Goal: Task Accomplishment & Management: Manage account settings

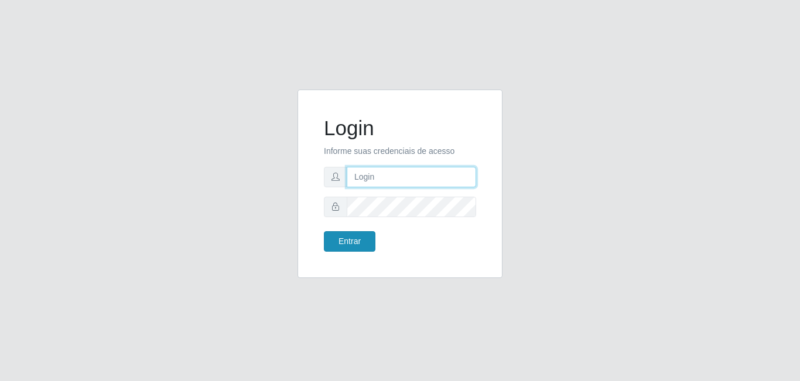
type input "[EMAIL_ADDRESS][DOMAIN_NAME]"
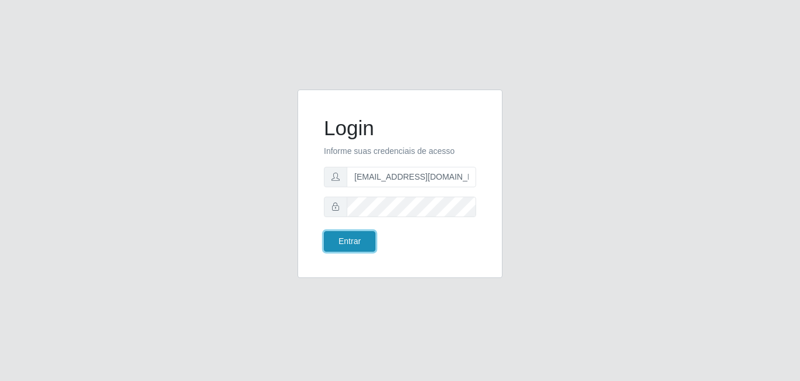
click at [363, 234] on button "Entrar" at bounding box center [350, 241] width 52 height 20
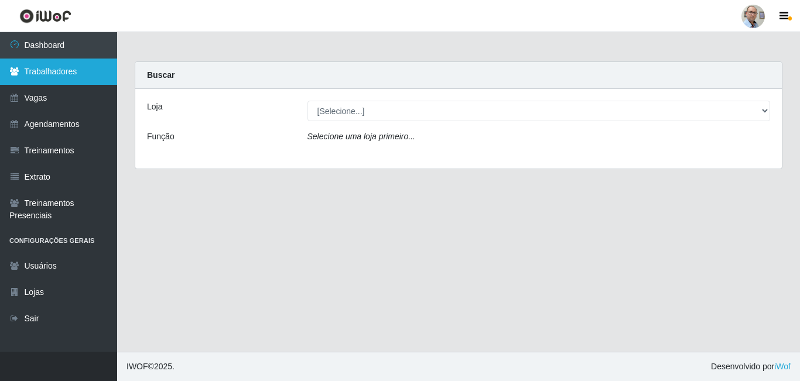
click at [78, 76] on link "Trabalhadores" at bounding box center [58, 72] width 117 height 26
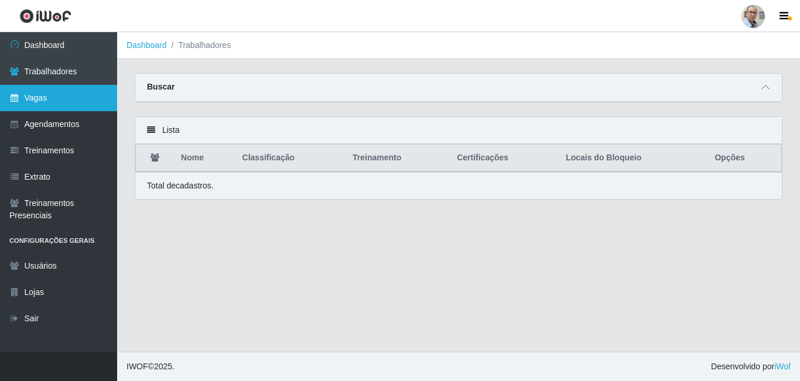
click at [71, 106] on link "Vagas" at bounding box center [58, 98] width 117 height 26
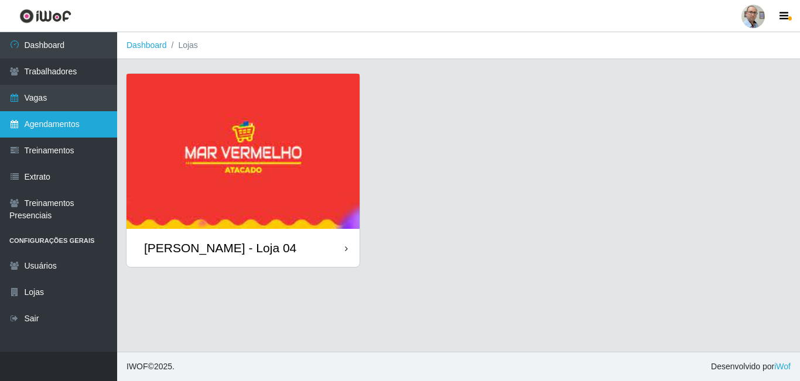
click at [90, 120] on link "Agendamentos" at bounding box center [58, 124] width 117 height 26
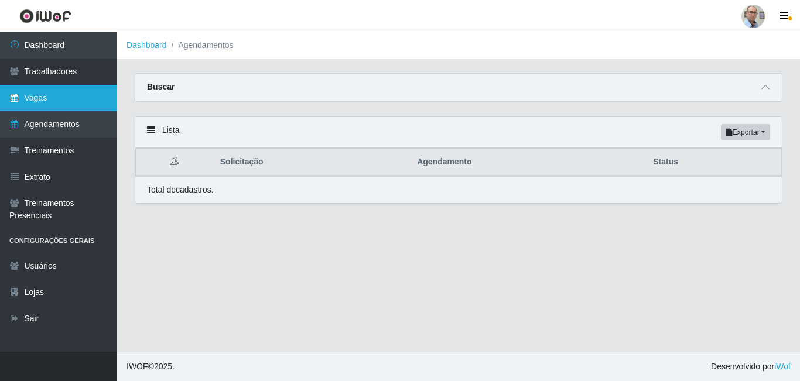
click at [66, 92] on link "Vagas" at bounding box center [58, 98] width 117 height 26
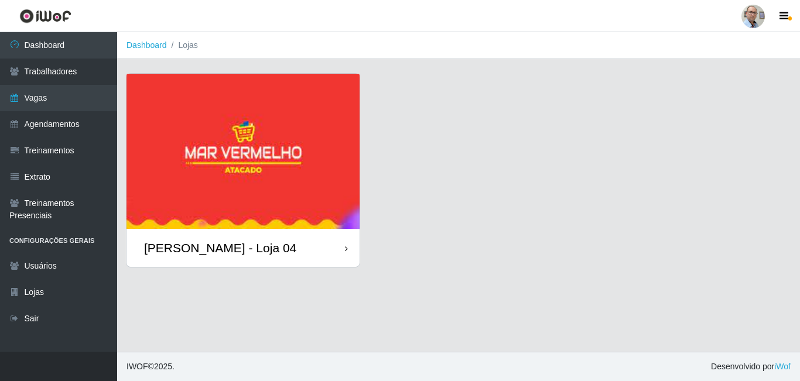
click at [217, 220] on img at bounding box center [242, 151] width 233 height 155
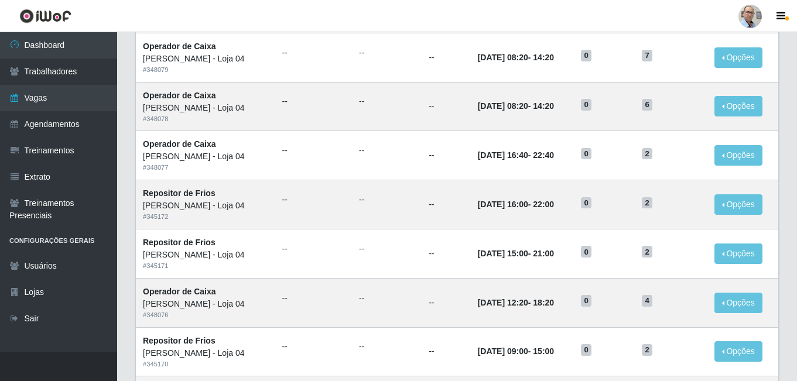
scroll to position [351, 0]
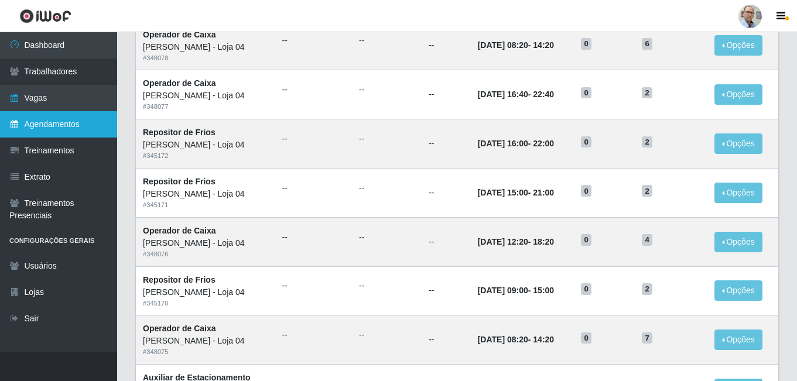
click at [65, 120] on link "Agendamentos" at bounding box center [58, 124] width 117 height 26
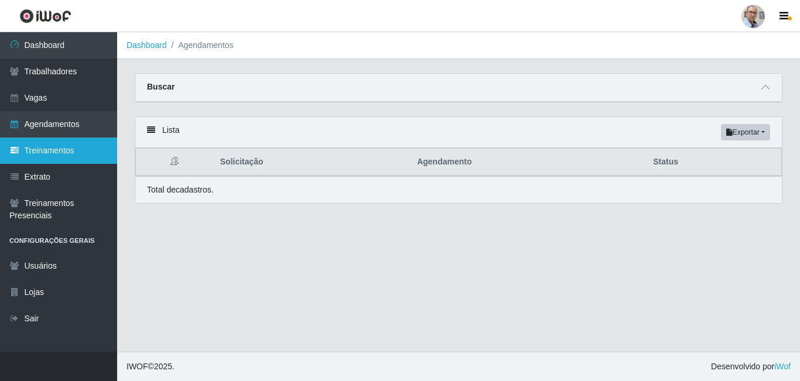
click at [73, 153] on link "Treinamentos" at bounding box center [58, 151] width 117 height 26
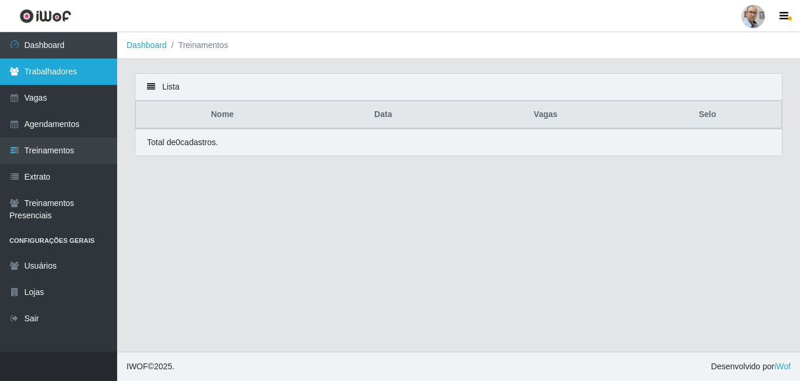
click at [64, 64] on link "Trabalhadores" at bounding box center [58, 72] width 117 height 26
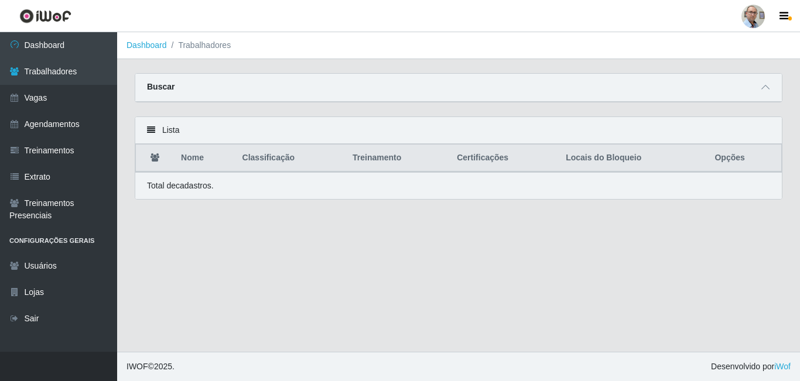
click at [150, 131] on icon at bounding box center [151, 130] width 8 height 8
click at [191, 191] on p "Total de cadastros." at bounding box center [180, 186] width 67 height 12
click at [349, 162] on th "Treinamento" at bounding box center [397, 159] width 104 height 28
click at [221, 149] on th "Nome" at bounding box center [204, 159] width 61 height 28
click at [90, 135] on link "Agendamentos" at bounding box center [58, 124] width 117 height 26
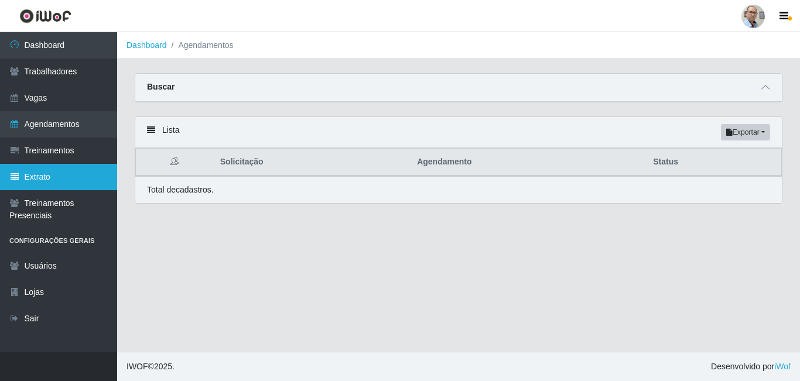
click at [76, 179] on link "Extrato" at bounding box center [58, 177] width 117 height 26
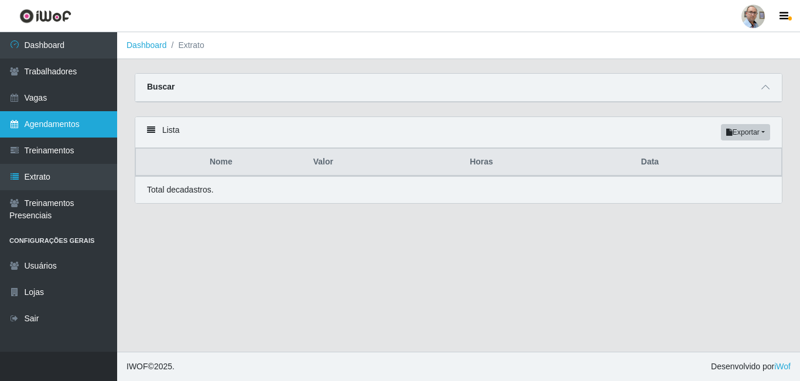
click at [64, 123] on link "Agendamentos" at bounding box center [58, 124] width 117 height 26
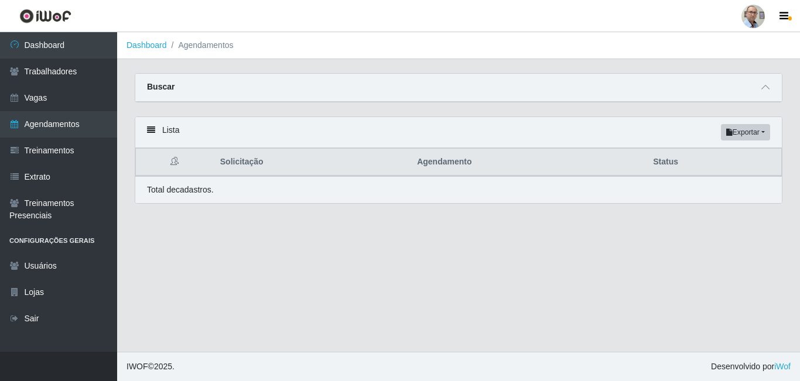
click at [198, 47] on li "Agendamentos" at bounding box center [200, 45] width 67 height 12
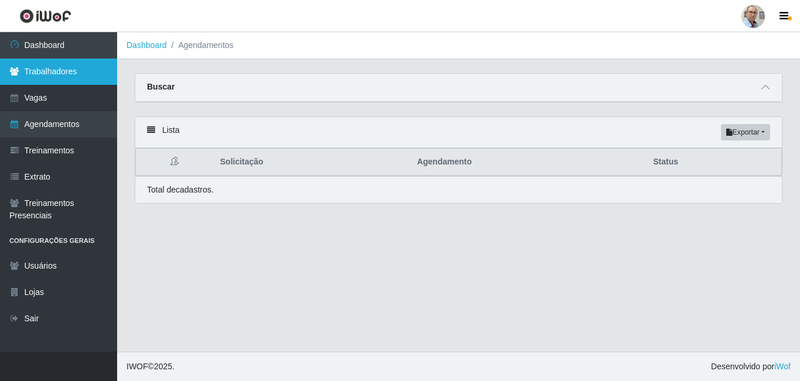
click at [71, 63] on link "Trabalhadores" at bounding box center [58, 72] width 117 height 26
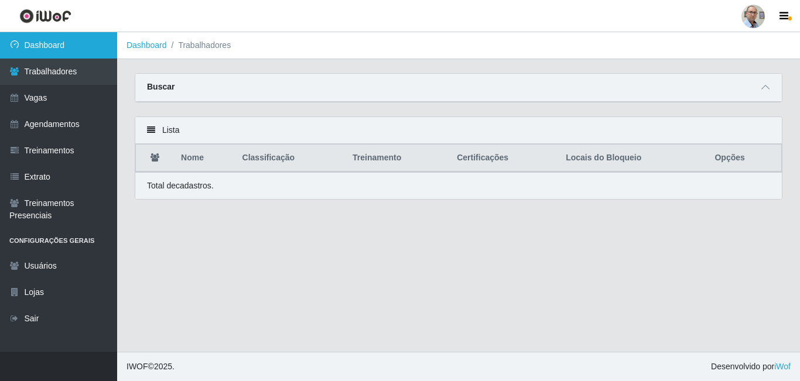
click at [70, 54] on link "Dashboard" at bounding box center [58, 45] width 117 height 26
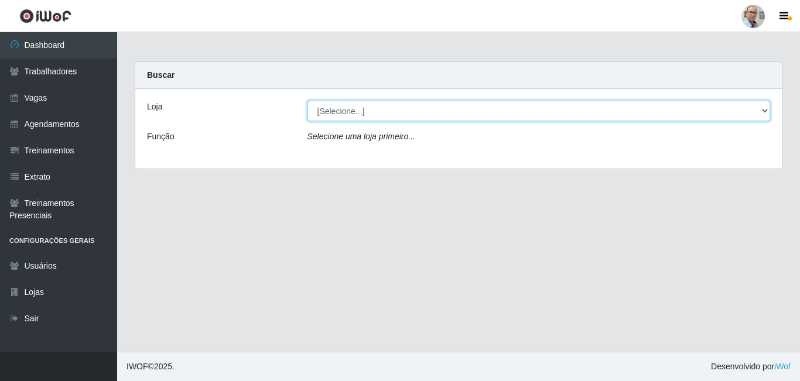
click at [350, 109] on select "[Selecione...] Mar Vermelho - Loja 04" at bounding box center [538, 111] width 463 height 20
select select "251"
click at [307, 101] on select "[Selecione...] Mar Vermelho - Loja 04" at bounding box center [538, 111] width 463 height 20
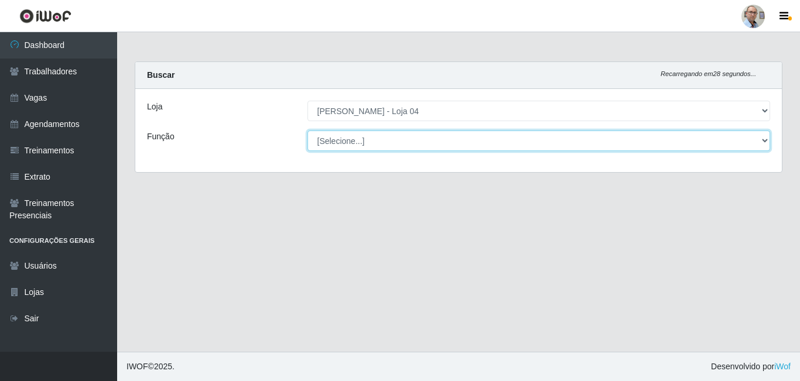
click at [376, 141] on select "[Selecione...] ASG ASG + ASG ++ Auxiliar de Depósito Auxiliar de Depósito + Aux…" at bounding box center [538, 141] width 463 height 20
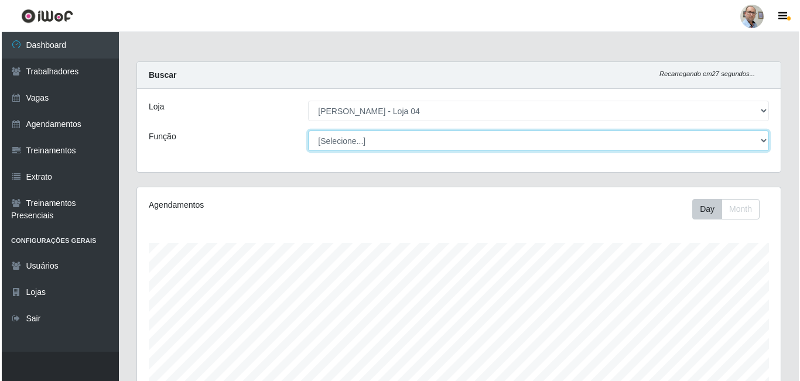
scroll to position [243, 644]
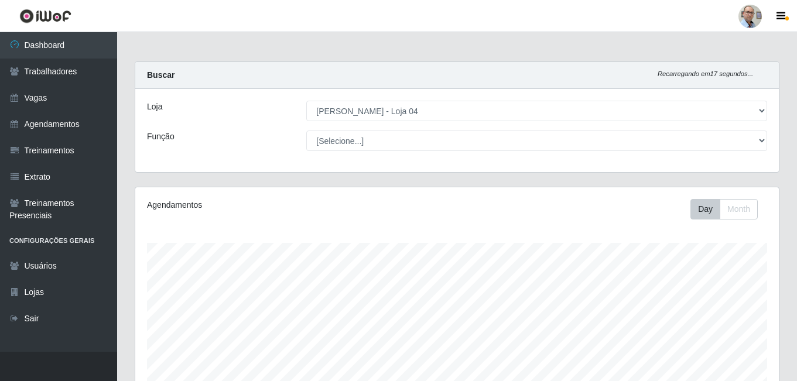
click at [158, 61] on div "Buscar Recarregando em 17 segundos... [PERSON_NAME] [Selecione...] Mar Vermelho…" at bounding box center [457, 116] width 645 height 111
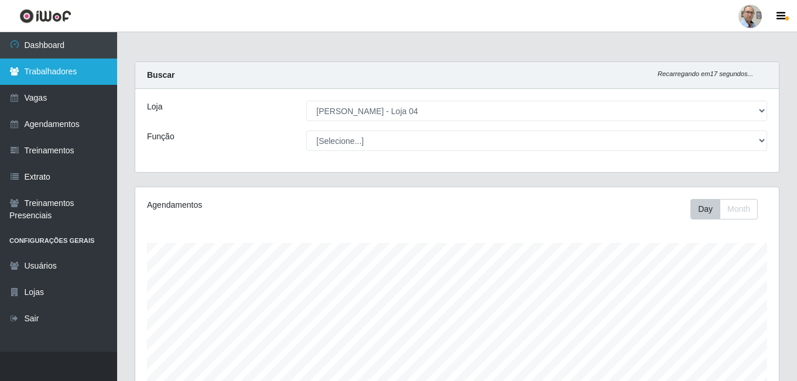
click at [70, 61] on link "Trabalhadores" at bounding box center [58, 72] width 117 height 26
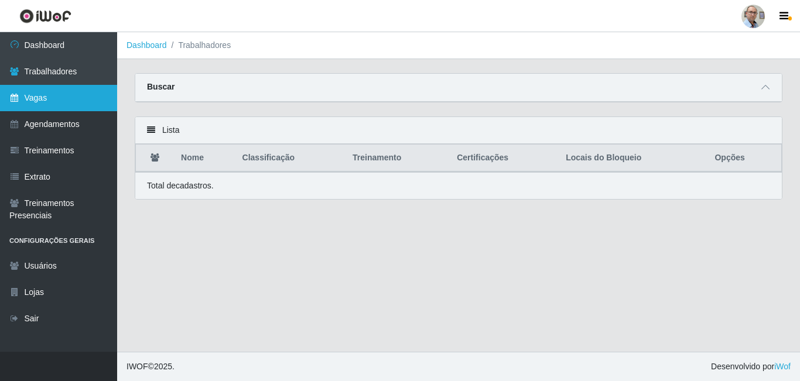
click at [50, 92] on link "Vagas" at bounding box center [58, 98] width 117 height 26
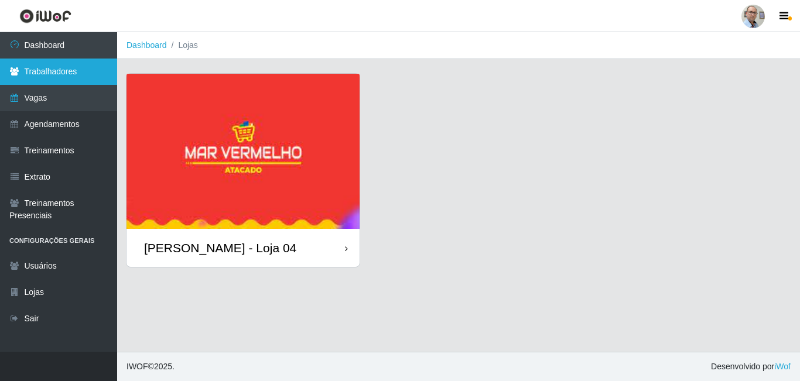
click at [64, 81] on link "Trabalhadores" at bounding box center [58, 72] width 117 height 26
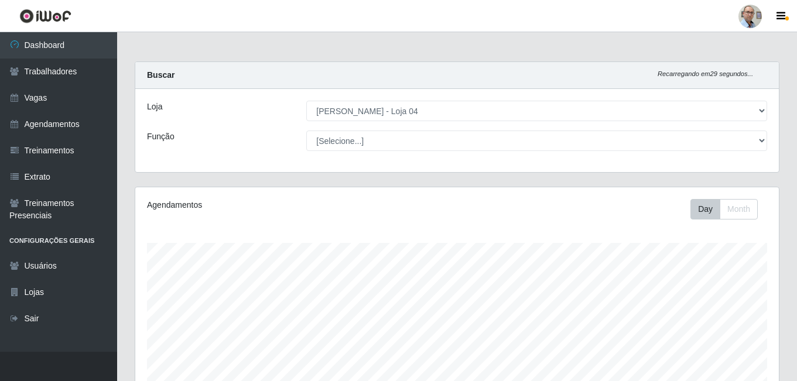
select select "251"
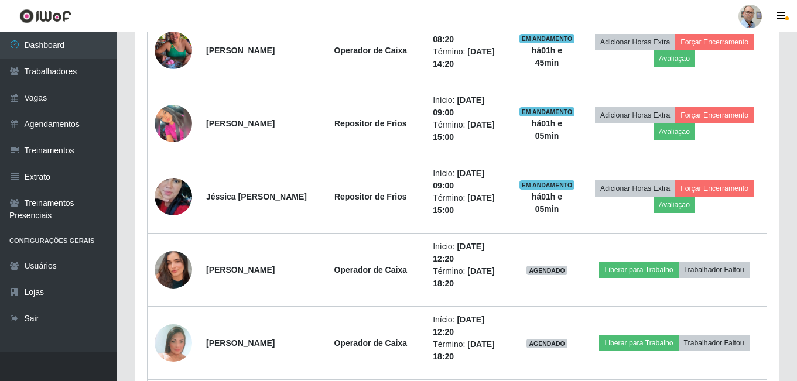
scroll to position [1096, 0]
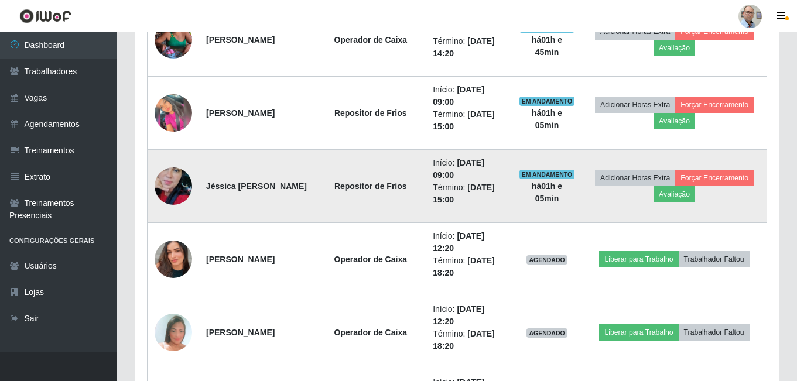
click at [172, 191] on img at bounding box center [173, 186] width 37 height 67
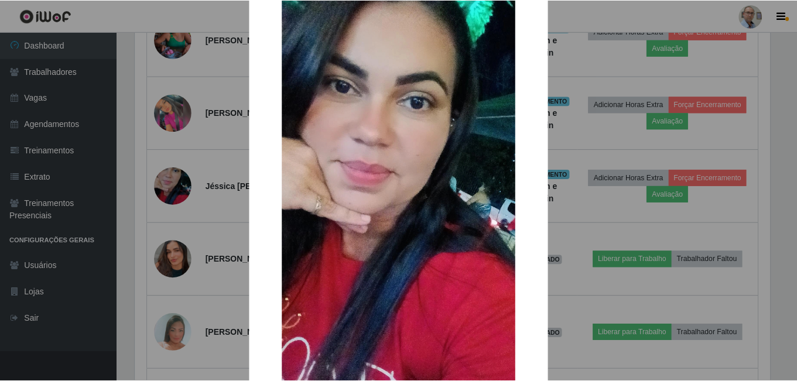
scroll to position [117, 0]
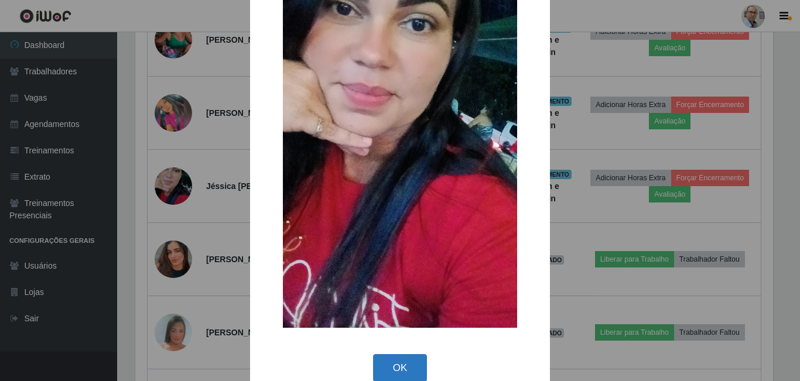
click at [410, 361] on button "OK" at bounding box center [400, 368] width 54 height 28
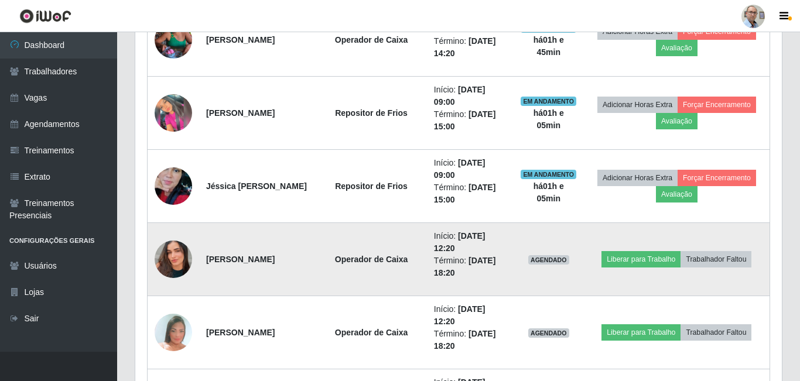
scroll to position [243, 644]
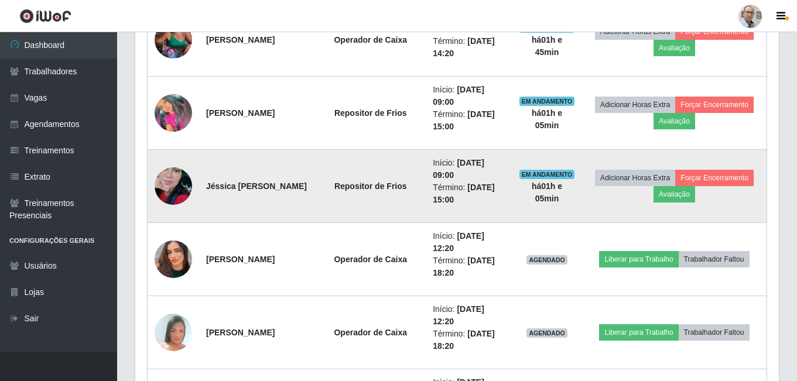
click at [180, 189] on img at bounding box center [173, 186] width 37 height 67
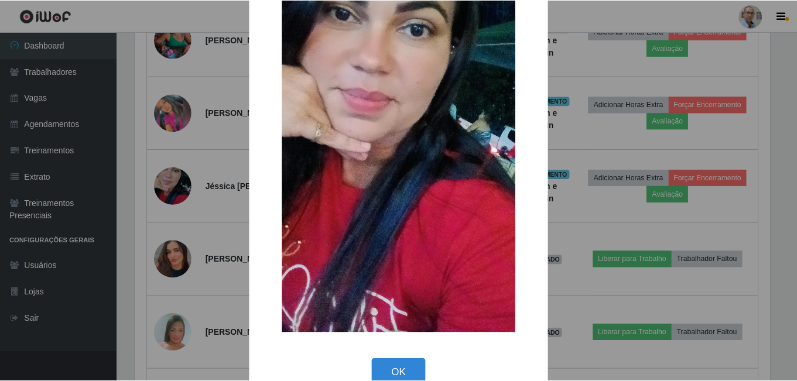
scroll to position [117, 0]
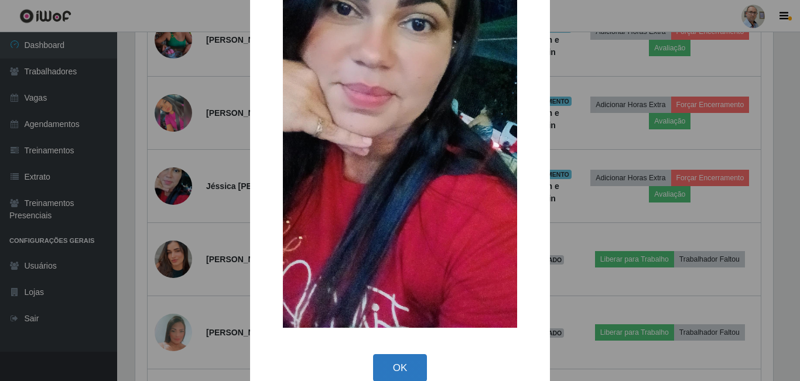
click at [412, 363] on button "OK" at bounding box center [400, 368] width 54 height 28
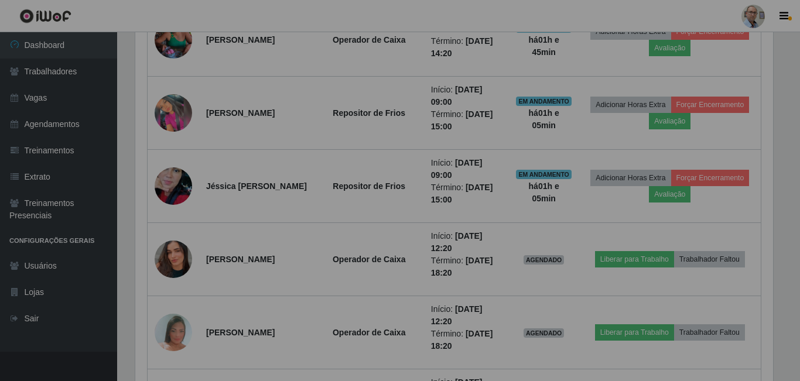
scroll to position [243, 644]
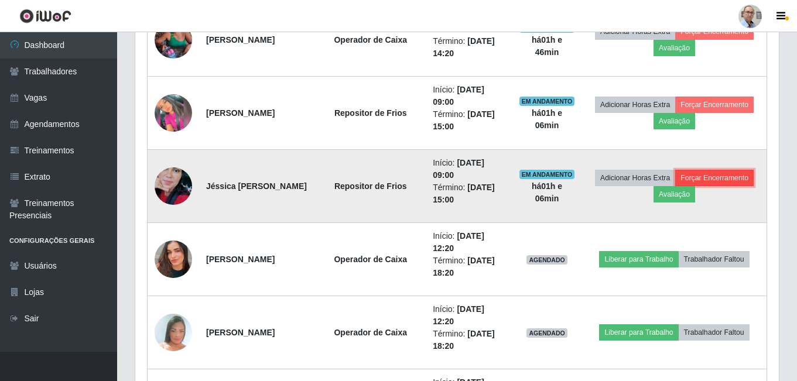
click at [675, 186] on button "Forçar Encerramento" at bounding box center [714, 178] width 78 height 16
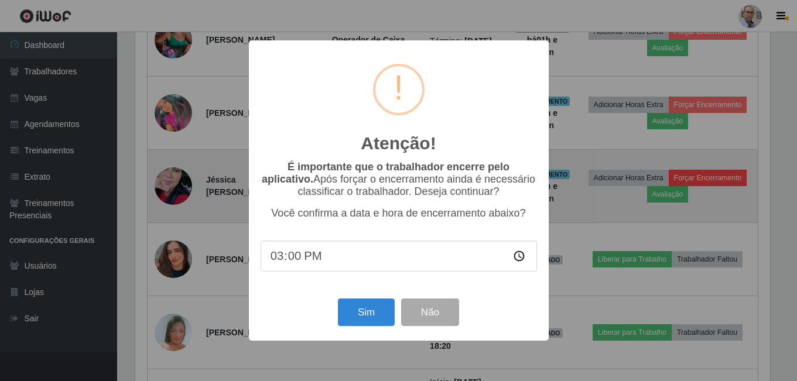
scroll to position [243, 638]
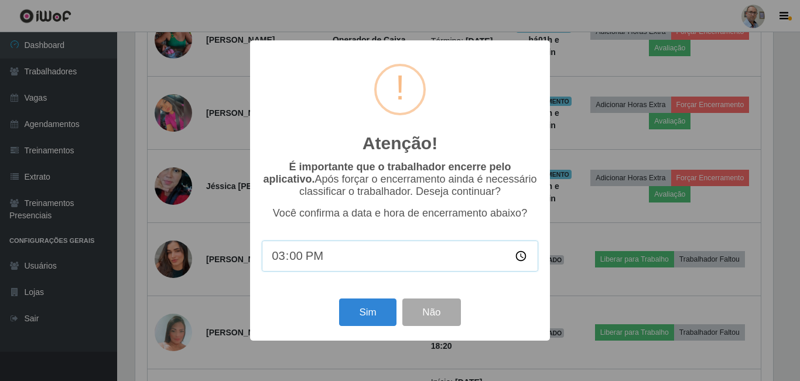
click at [337, 254] on input "15:00" at bounding box center [400, 256] width 276 height 31
click at [283, 258] on input "15:00" at bounding box center [400, 256] width 276 height 31
type input "10:06"
click at [364, 324] on button "Sim" at bounding box center [367, 313] width 57 height 28
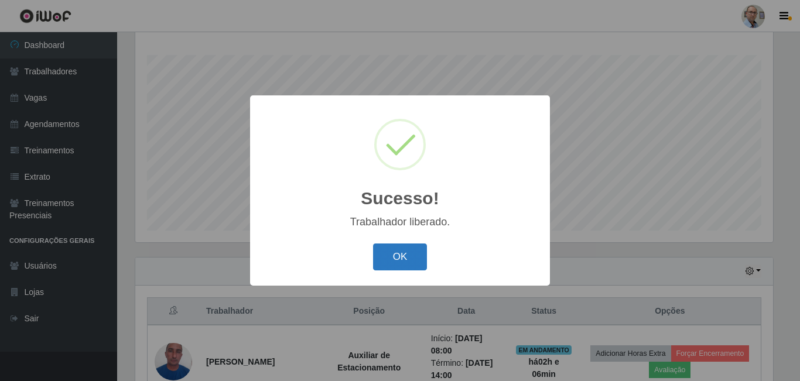
click at [399, 255] on button "OK" at bounding box center [400, 258] width 54 height 28
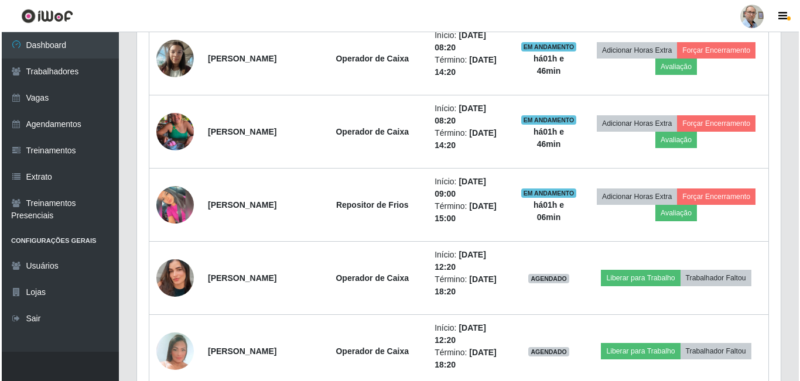
scroll to position [1008, 0]
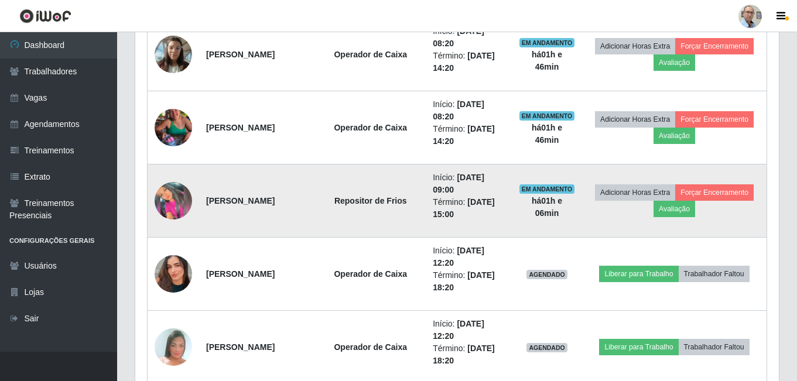
click at [176, 203] on img at bounding box center [173, 200] width 37 height 37
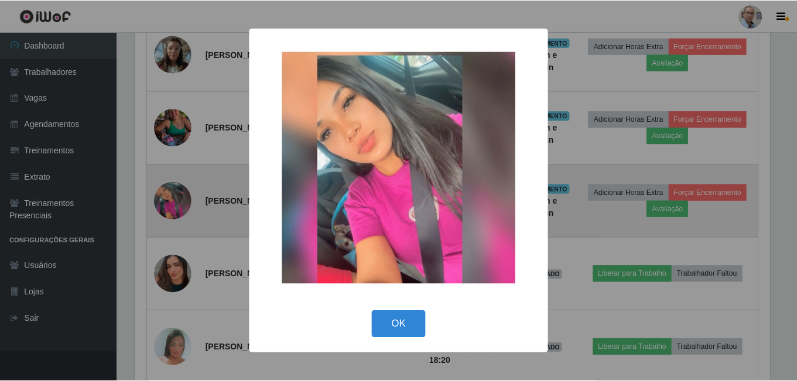
scroll to position [243, 638]
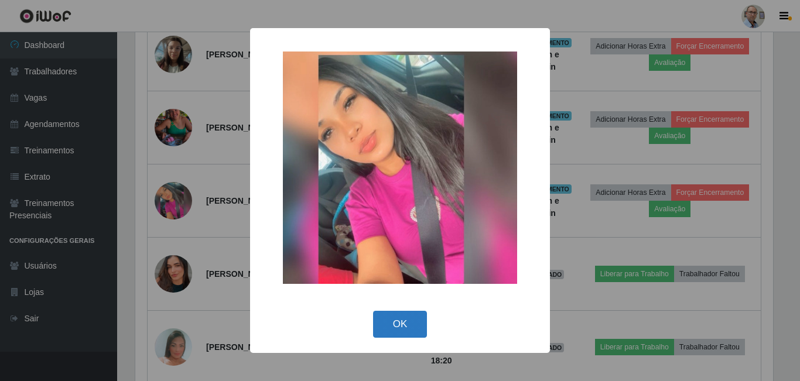
click at [391, 326] on button "OK" at bounding box center [400, 325] width 54 height 28
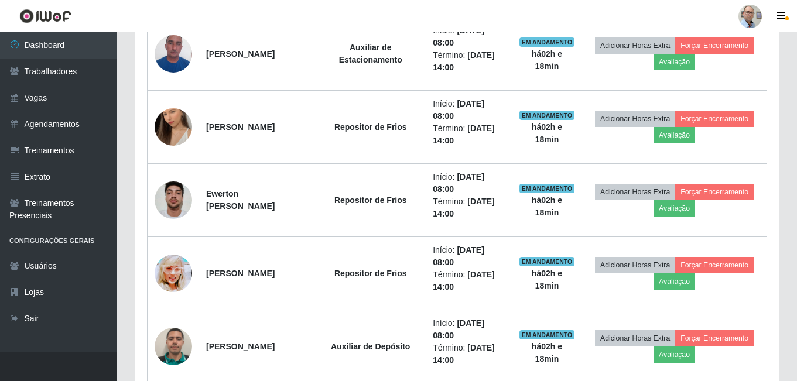
scroll to position [468, 0]
